Goal: Check status

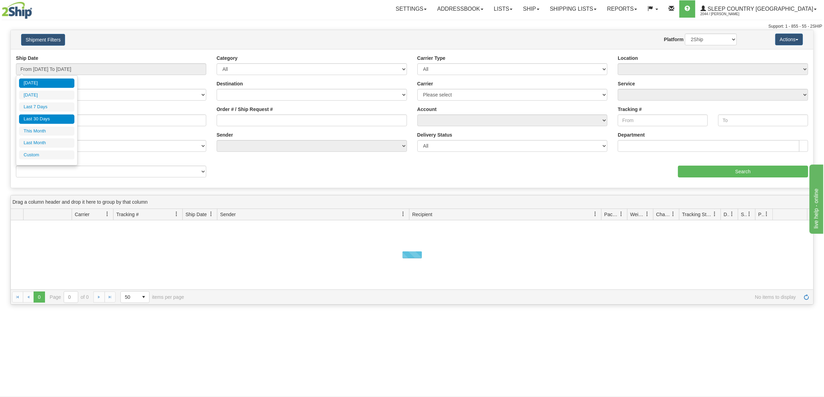
click at [53, 121] on li "Last 30 Days" at bounding box center [46, 119] width 55 height 9
type input "From [DATE] To [DATE]"
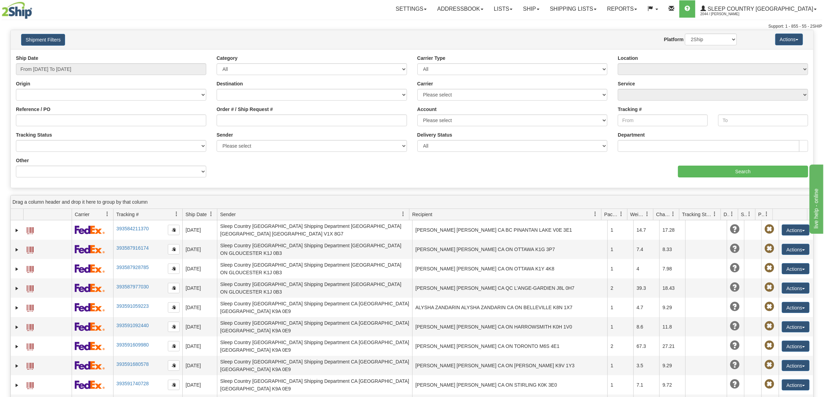
click at [96, 112] on div "Reference / PO" at bounding box center [111, 116] width 190 height 20
click at [99, 116] on input "Reference / PO" at bounding box center [111, 121] width 190 height 12
paste input "1058890"
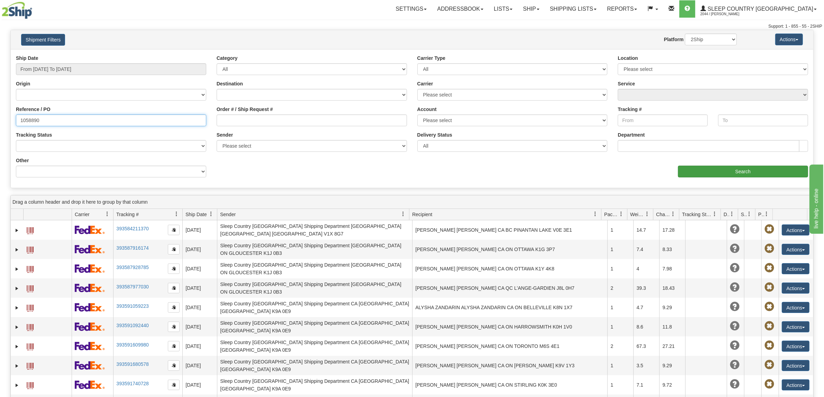
type input "1058890"
click at [722, 176] on input "Search" at bounding box center [743, 172] width 130 height 12
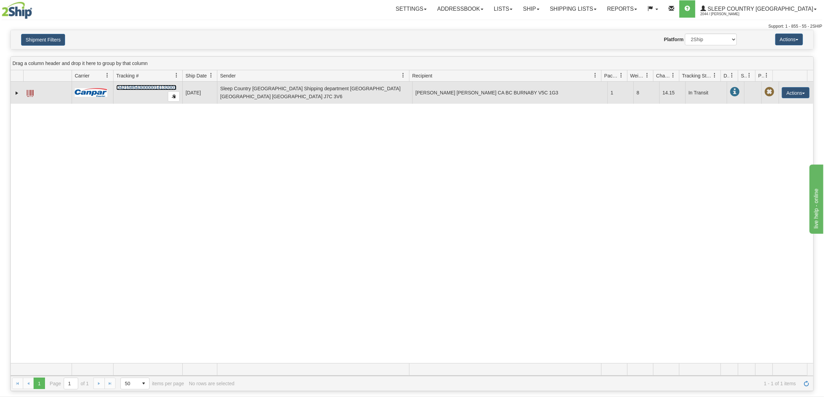
click at [132, 87] on link "D421585430000014132001" at bounding box center [146, 88] width 60 height 6
